Goal: Transaction & Acquisition: Purchase product/service

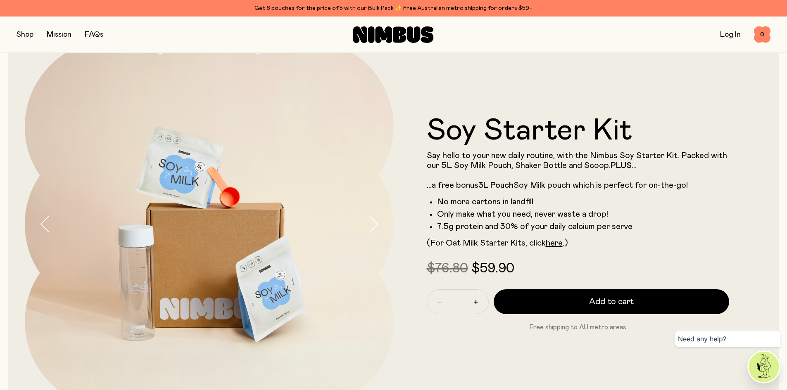
scroll to position [41, 0]
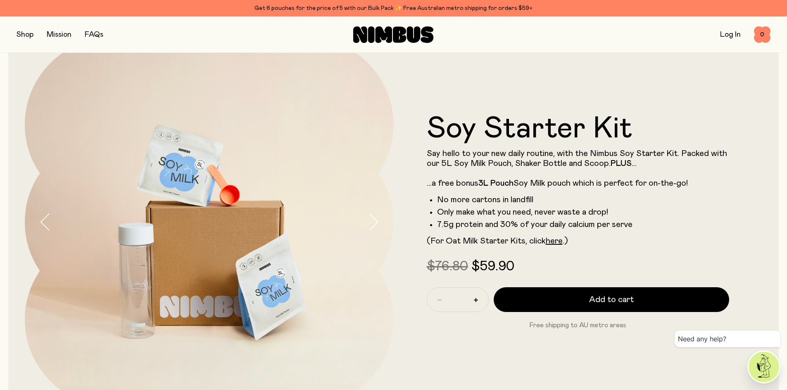
click at [25, 39] on button "button" at bounding box center [25, 35] width 17 height 12
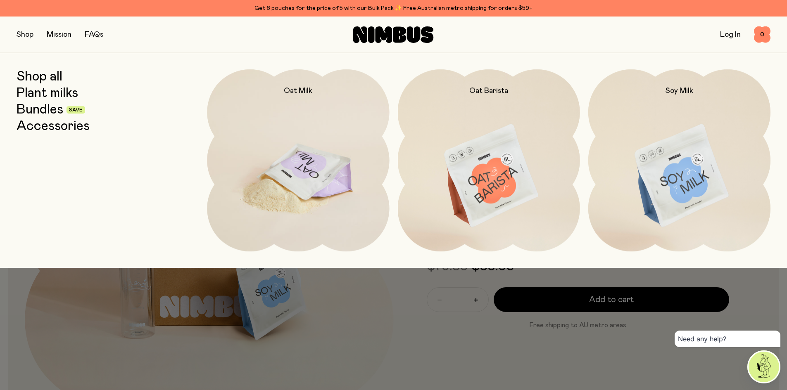
click at [310, 144] on img at bounding box center [298, 176] width 182 height 214
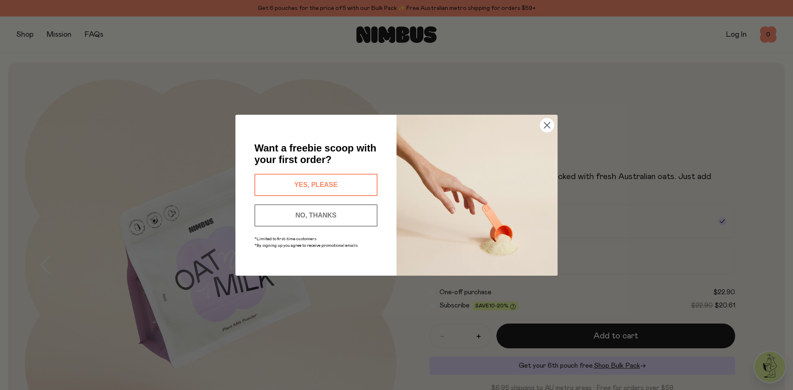
click at [551, 124] on circle "Close dialog" at bounding box center [547, 125] width 14 height 14
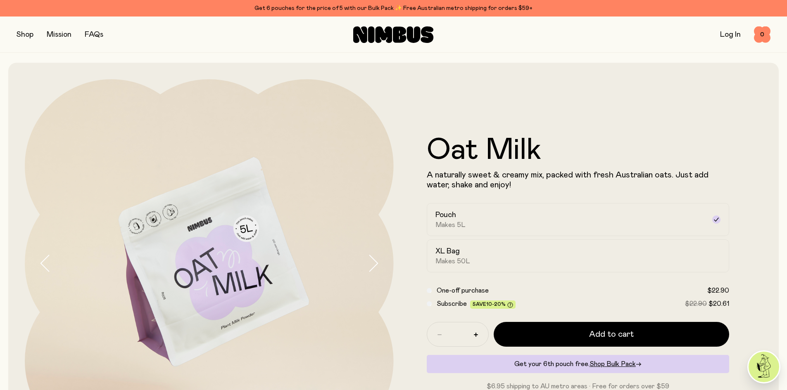
click at [29, 33] on button "button" at bounding box center [25, 35] width 17 height 12
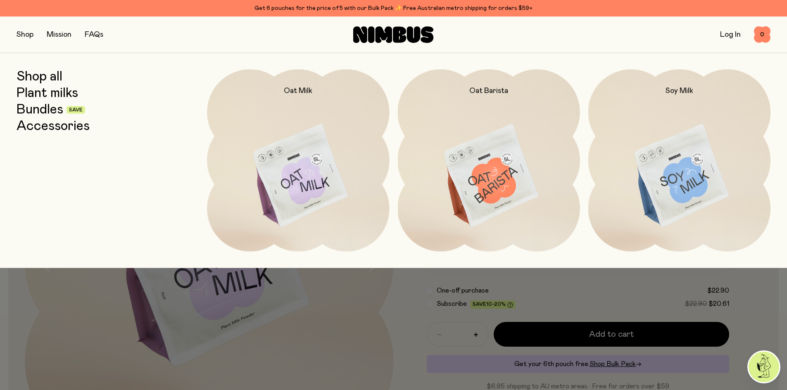
click at [35, 112] on link "Bundles" at bounding box center [40, 109] width 47 height 15
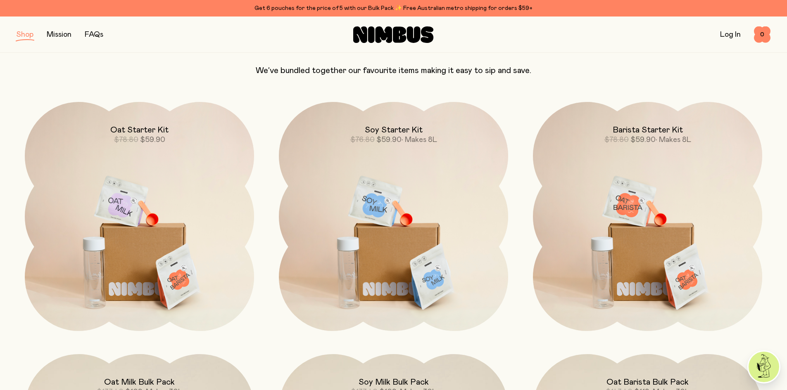
scroll to position [83, 0]
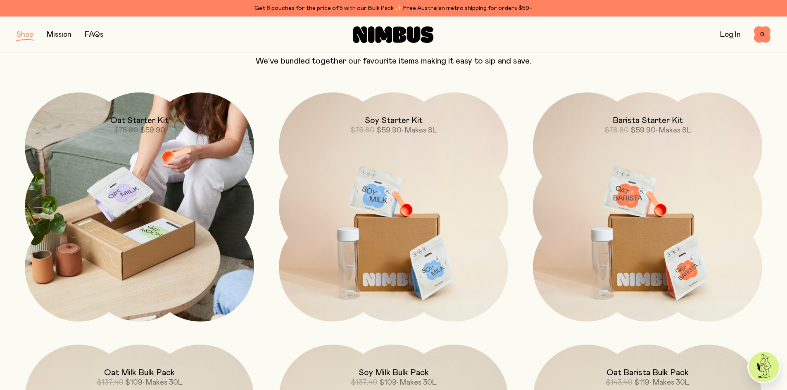
click at [176, 257] on img at bounding box center [139, 207] width 229 height 229
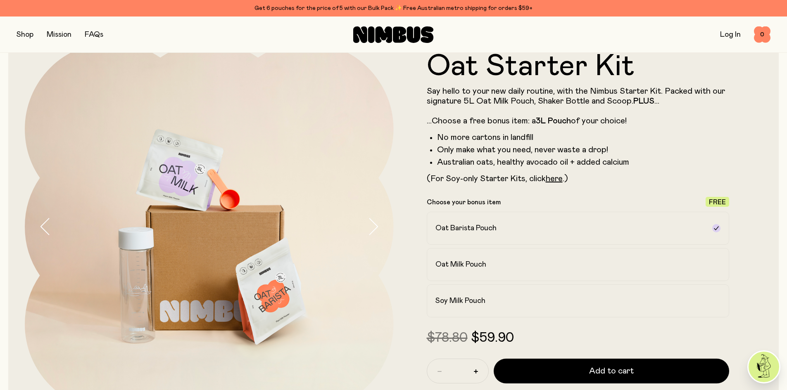
scroll to position [207, 0]
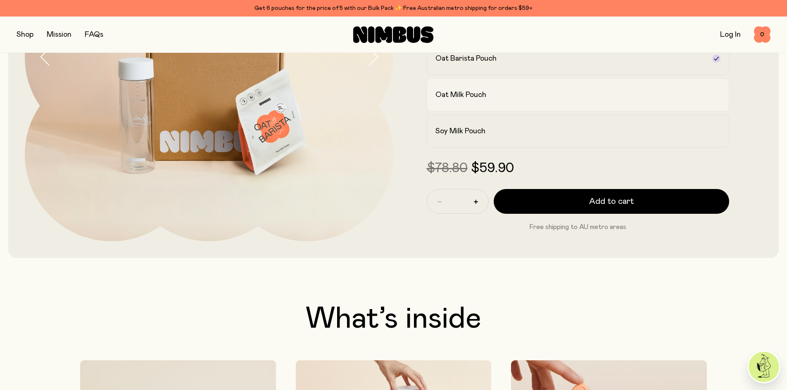
click at [478, 101] on label "Oat Milk Pouch" at bounding box center [578, 95] width 303 height 33
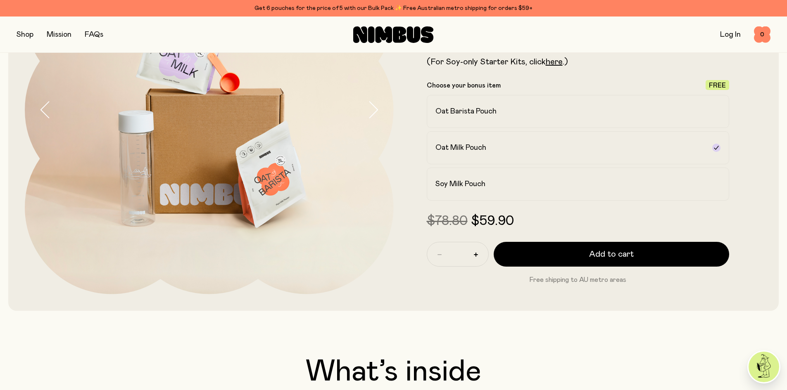
scroll to position [124, 0]
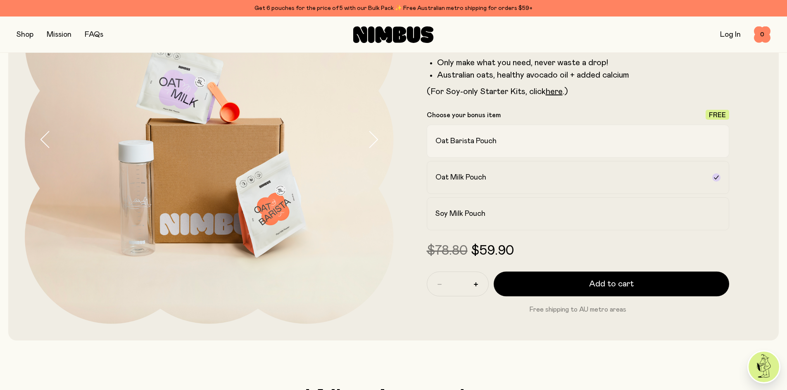
click at [463, 137] on h2 "Oat Barista Pouch" at bounding box center [465, 141] width 61 height 10
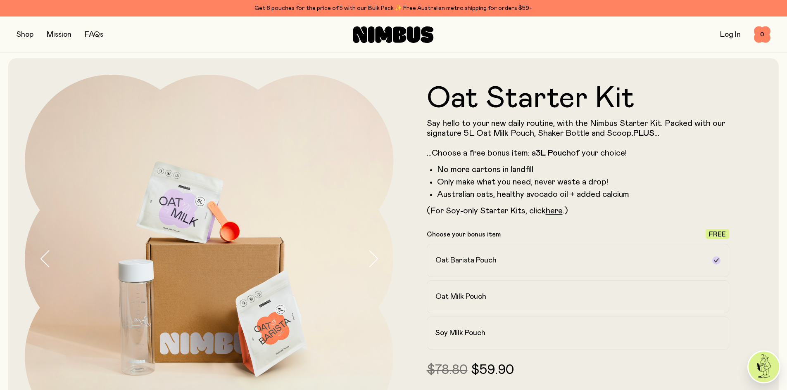
scroll to position [0, 0]
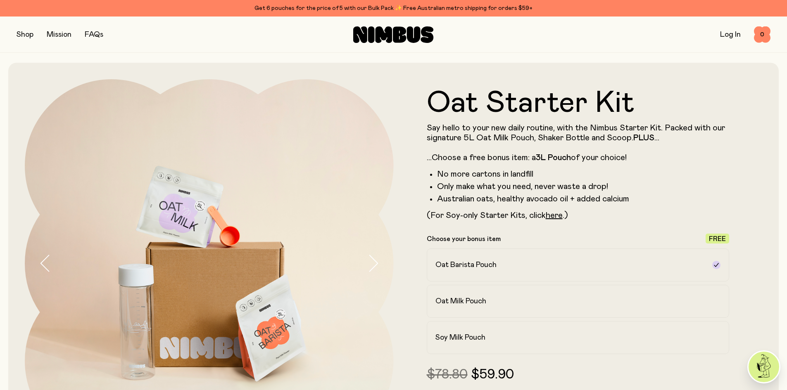
click at [29, 31] on button "button" at bounding box center [25, 35] width 17 height 12
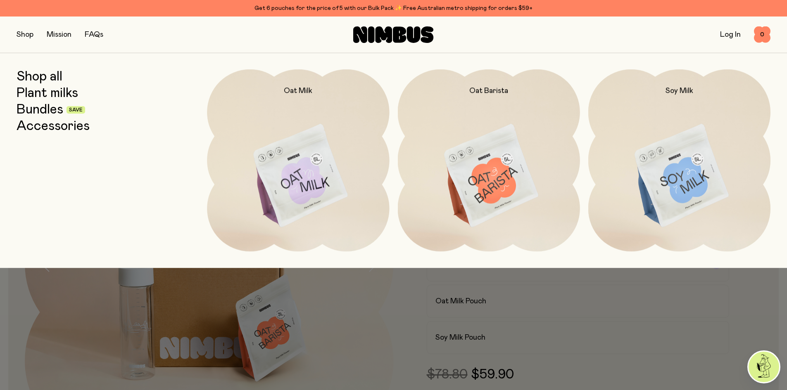
click at [53, 91] on link "Plant milks" at bounding box center [48, 93] width 62 height 15
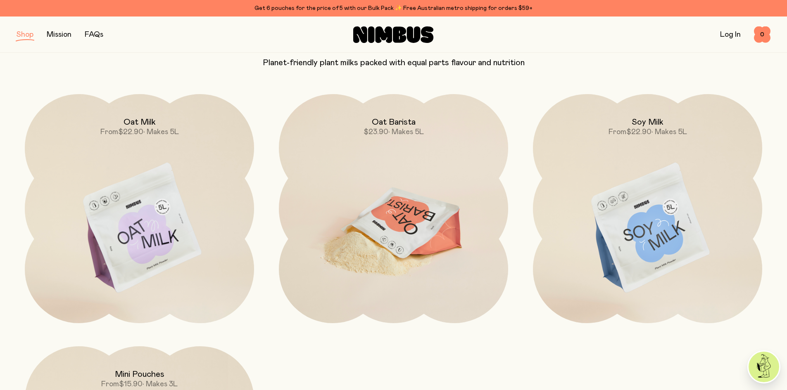
scroll to position [83, 0]
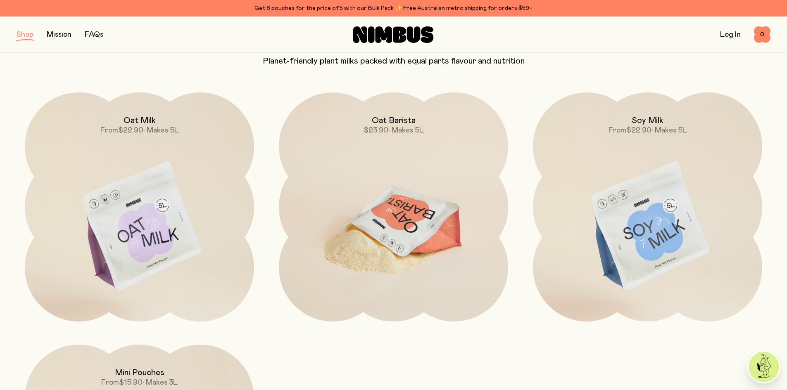
click at [388, 250] on img at bounding box center [393, 227] width 229 height 269
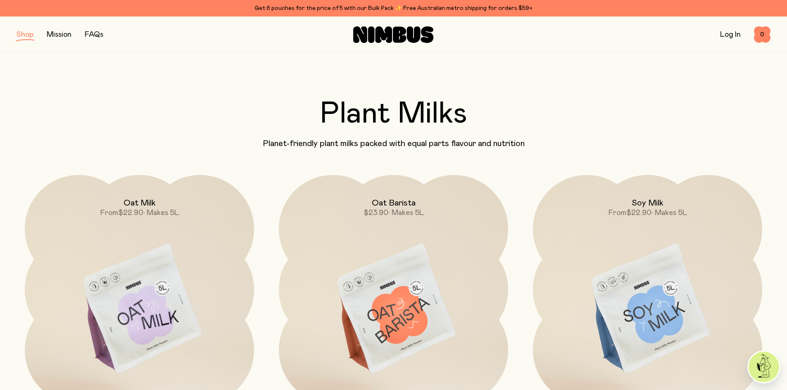
scroll to position [83, 0]
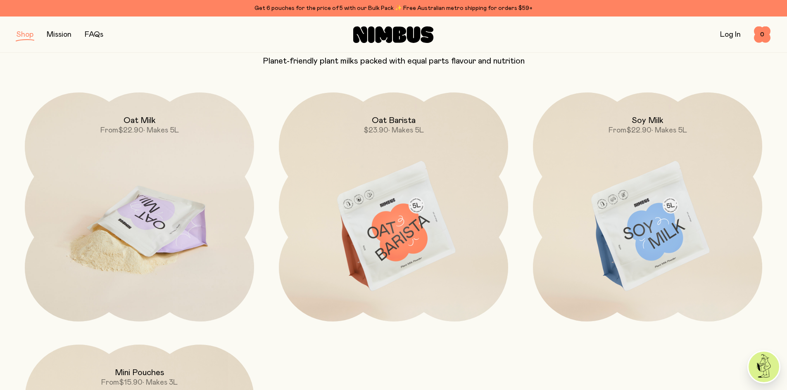
click at [128, 205] on img at bounding box center [139, 227] width 229 height 269
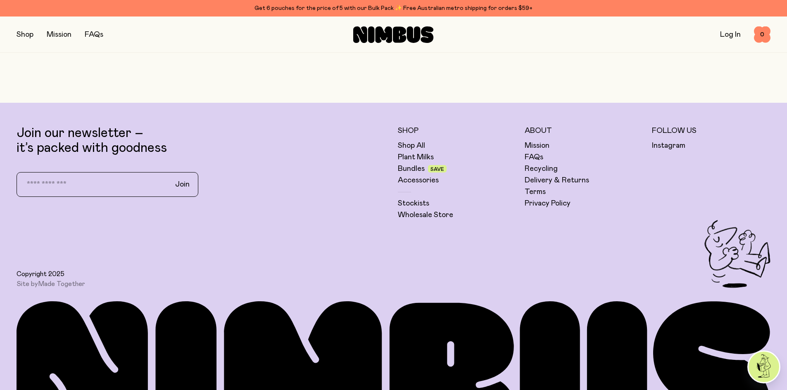
scroll to position [2438, 0]
